Goal: Information Seeking & Learning: Learn about a topic

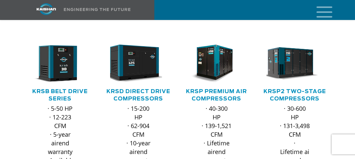
scroll to position [100, 0]
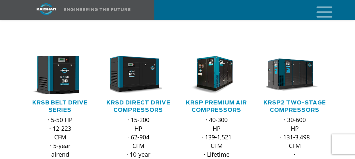
click at [63, 70] on img at bounding box center [55, 75] width 63 height 42
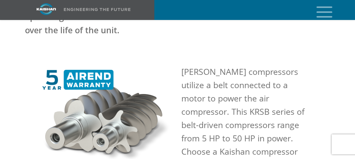
scroll to position [366, 0]
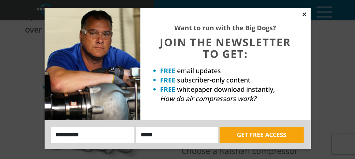
click at [305, 13] on icon at bounding box center [305, 14] width 6 height 6
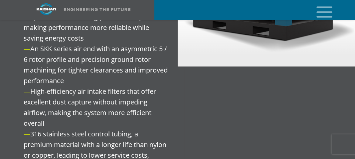
scroll to position [965, 0]
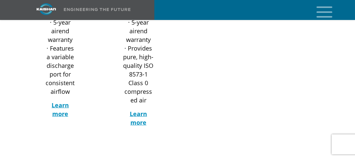
scroll to position [533, 0]
